Goal: Find specific page/section: Find specific page/section

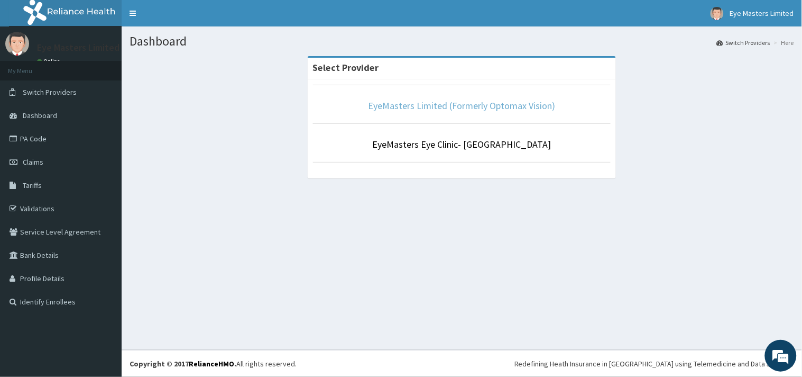
click at [455, 107] on link "EyeMasters Limited (Formerly Optomax Vision)" at bounding box center [462, 105] width 187 height 12
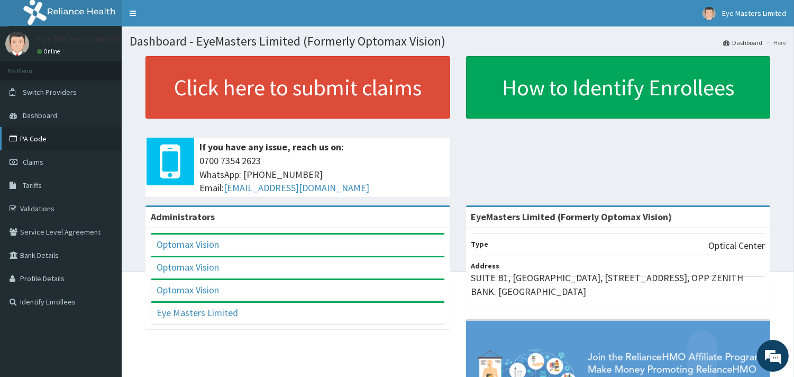
click at [45, 134] on link "PA Code" at bounding box center [61, 138] width 122 height 23
